Goal: Find specific page/section: Find specific page/section

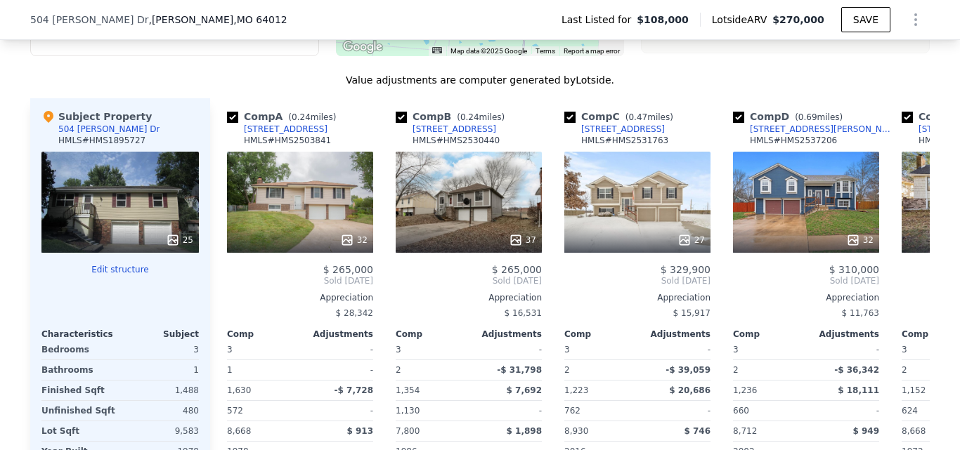
scroll to position [1329, 0]
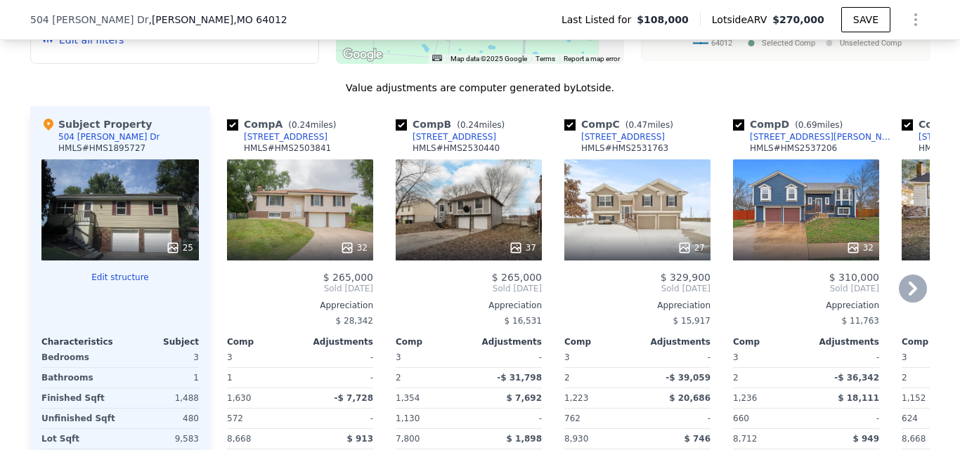
click at [284, 218] on div "32" at bounding box center [300, 210] width 146 height 101
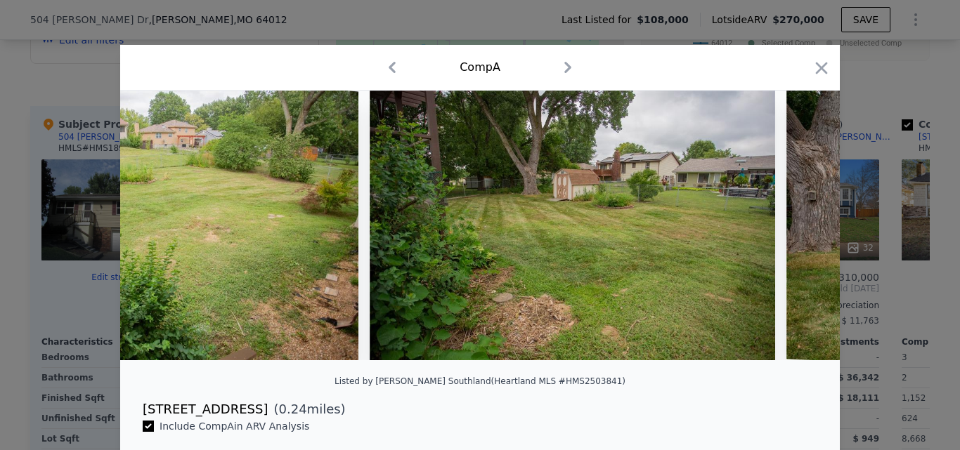
scroll to position [0, 12613]
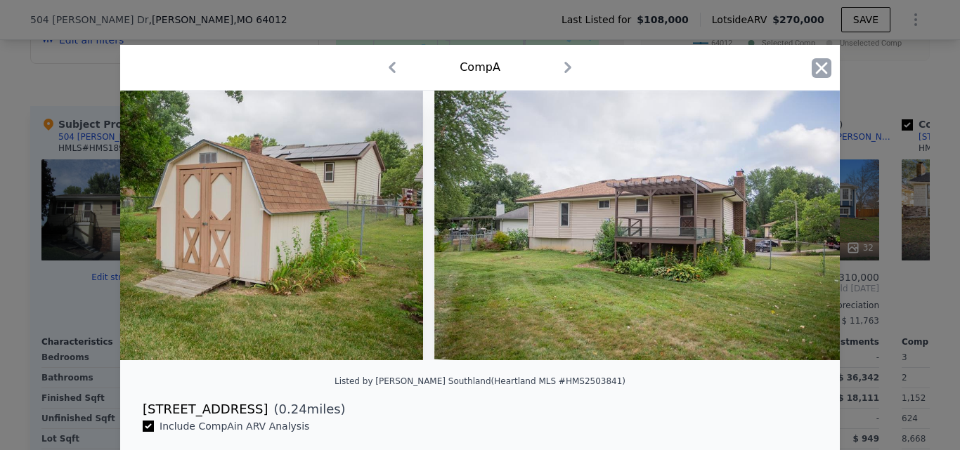
click at [824, 67] on icon "button" at bounding box center [822, 68] width 20 height 20
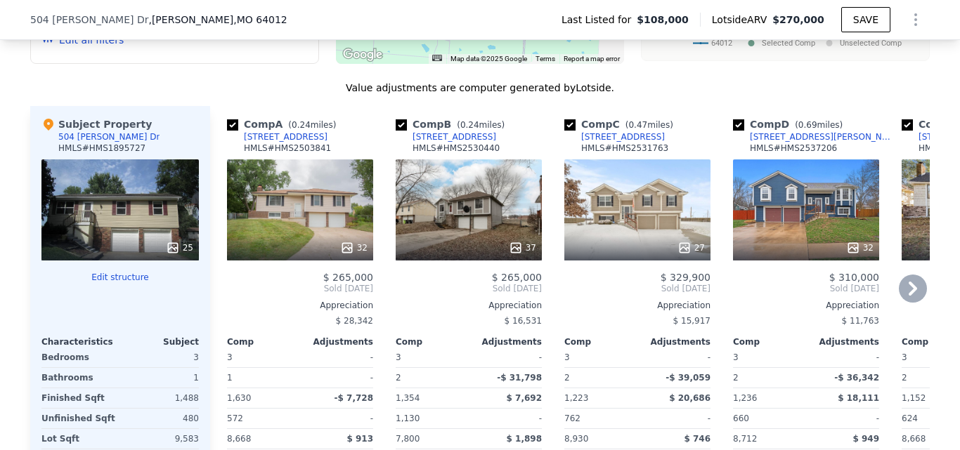
click at [301, 228] on div "32" at bounding box center [300, 210] width 146 height 101
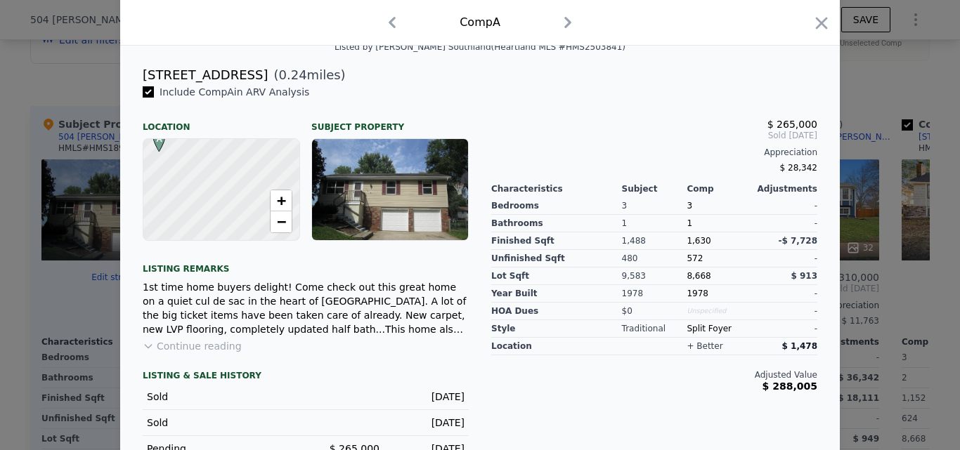
scroll to position [342, 0]
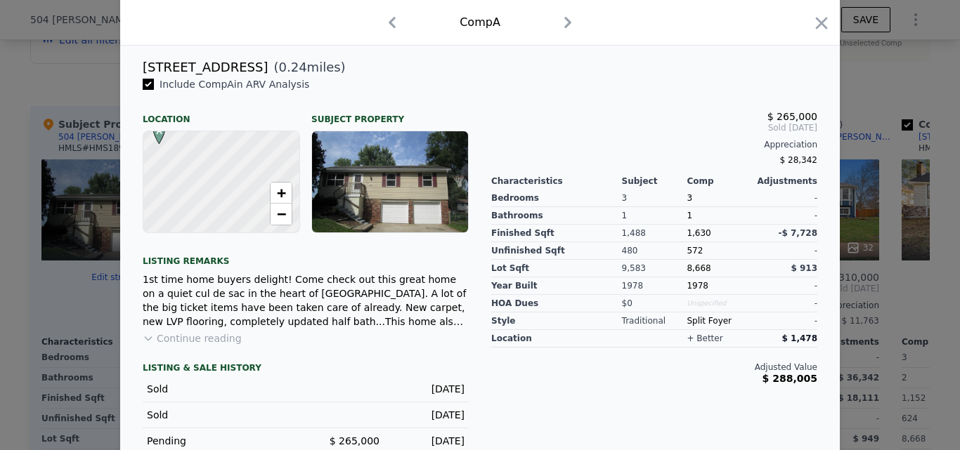
drag, startPoint x: 814, startPoint y: 24, endPoint x: 720, endPoint y: 67, distance: 103.8
click at [814, 24] on icon "button" at bounding box center [822, 23] width 20 height 20
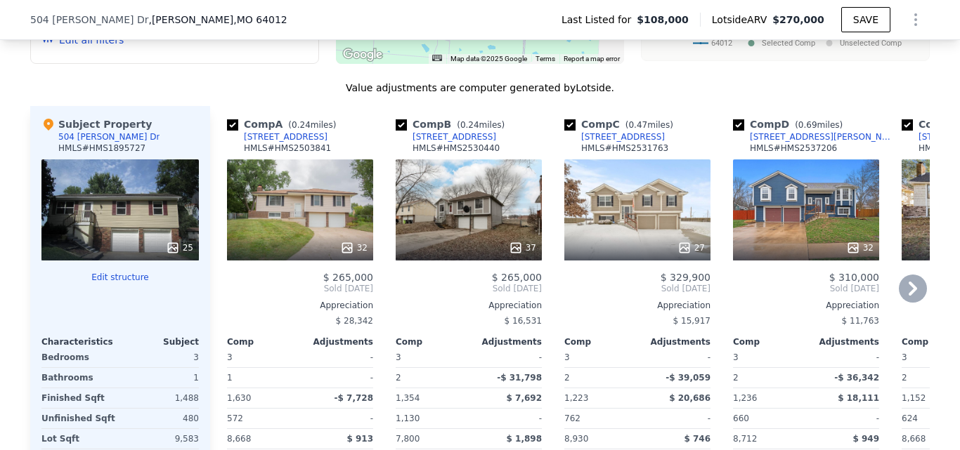
click at [906, 282] on icon at bounding box center [913, 289] width 28 height 28
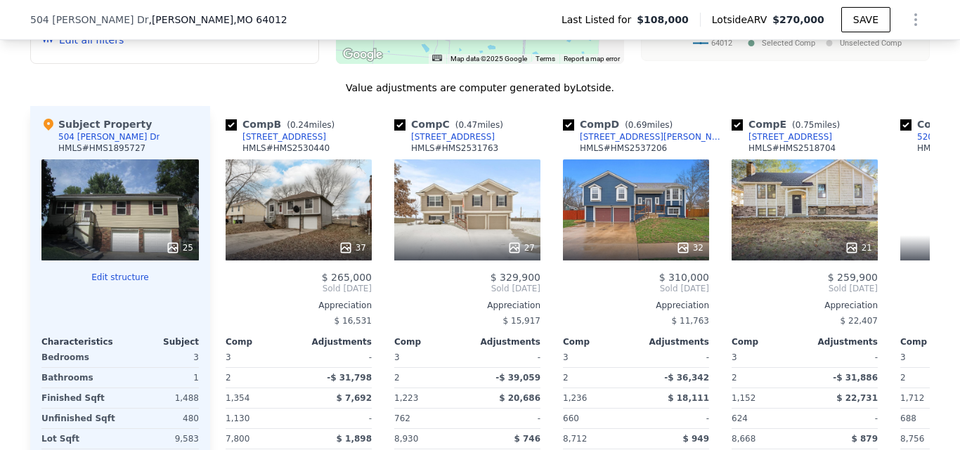
scroll to position [0, 337]
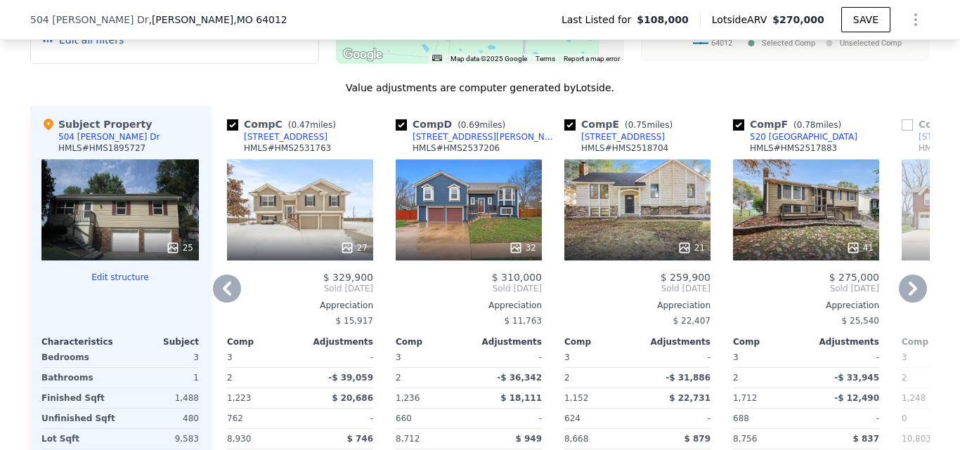
click at [909, 282] on icon at bounding box center [913, 289] width 8 height 14
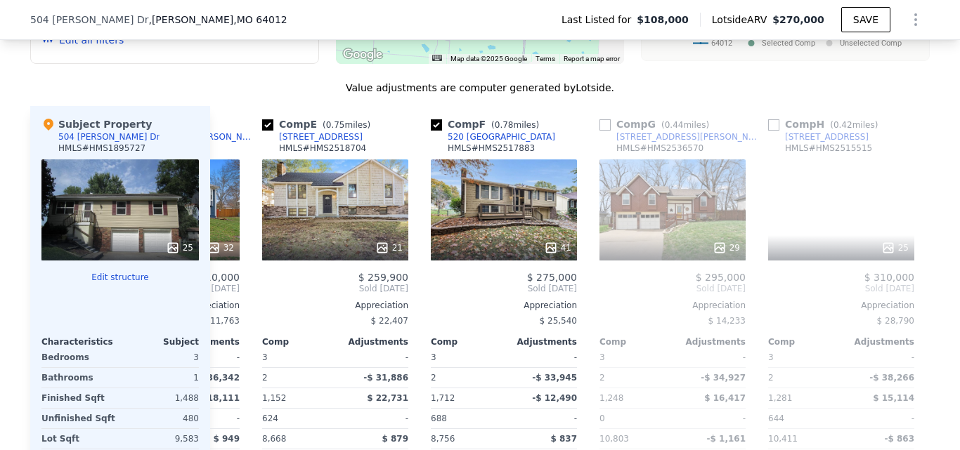
scroll to position [0, 675]
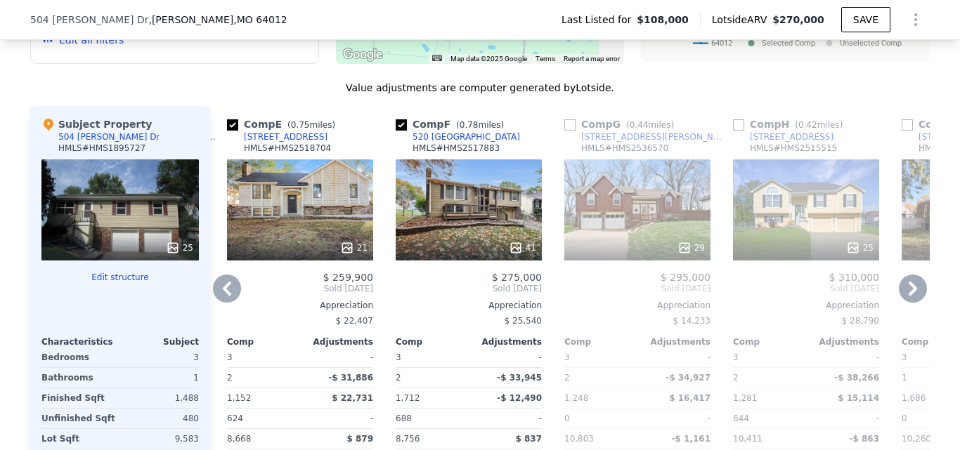
click at [909, 282] on icon at bounding box center [913, 289] width 8 height 14
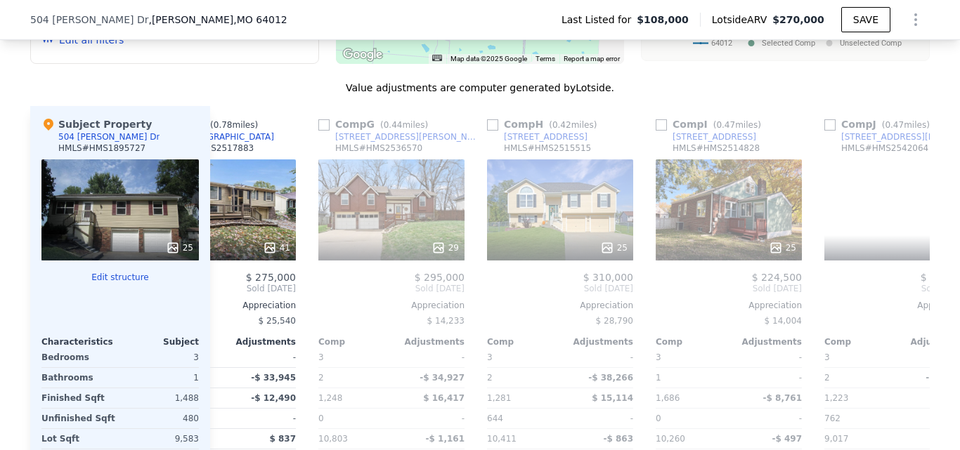
scroll to position [0, 1012]
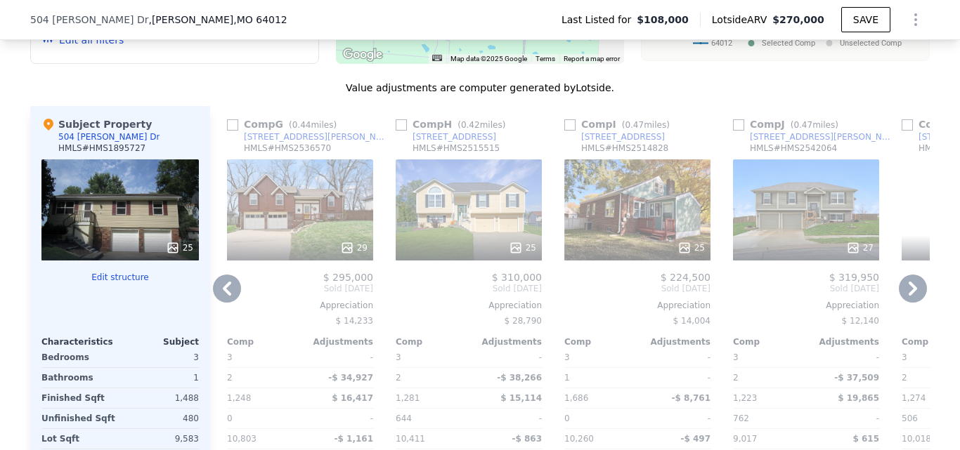
click at [909, 282] on icon at bounding box center [913, 289] width 8 height 14
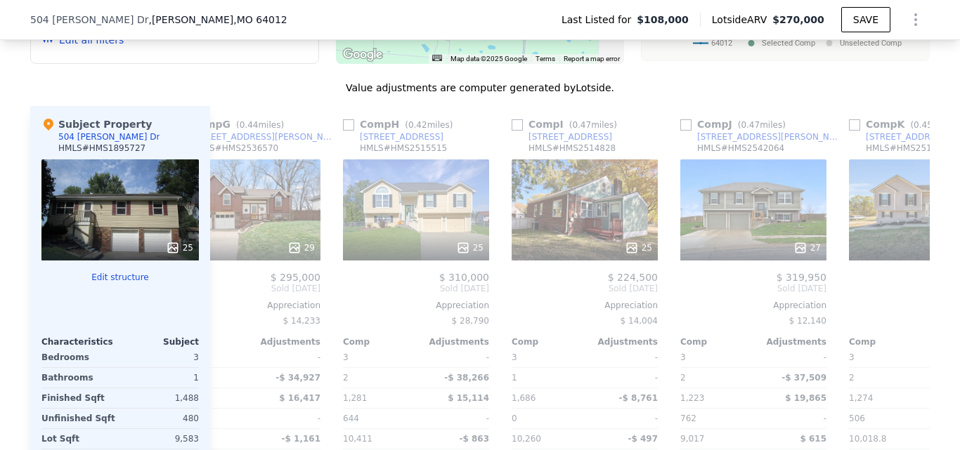
scroll to position [0, 1338]
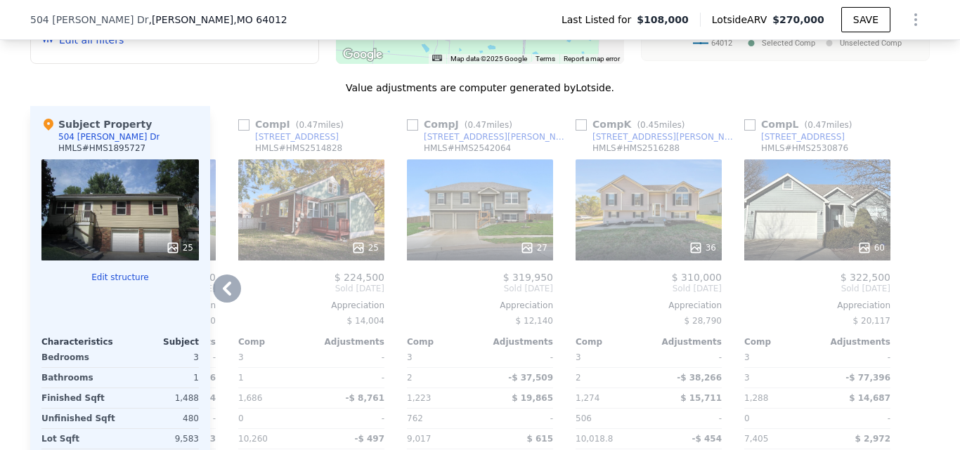
click at [907, 281] on div at bounding box center [918, 321] width 22 height 431
